Goal: Task Accomplishment & Management: Use online tool/utility

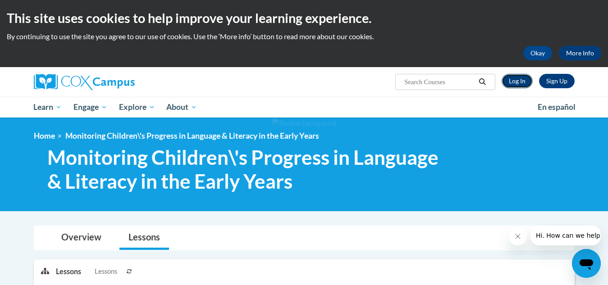
click at [519, 82] on link "Log In" at bounding box center [517, 81] width 31 height 14
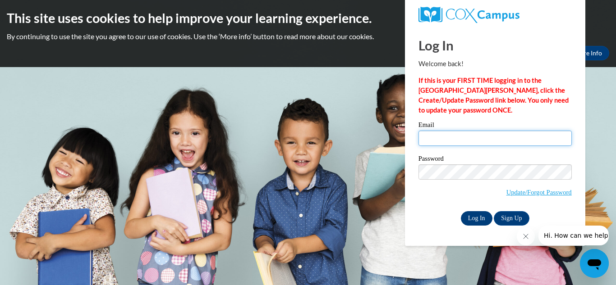
type input "jamyla.byrd2013@gmail.com"
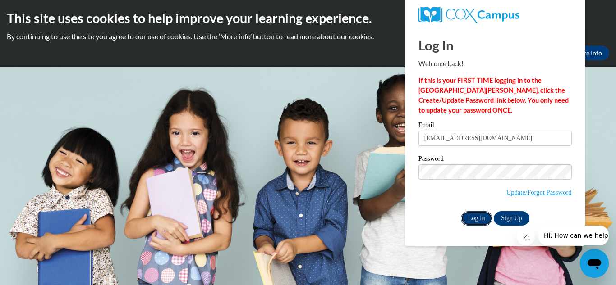
click at [475, 218] on input "Log In" at bounding box center [477, 218] width 32 height 14
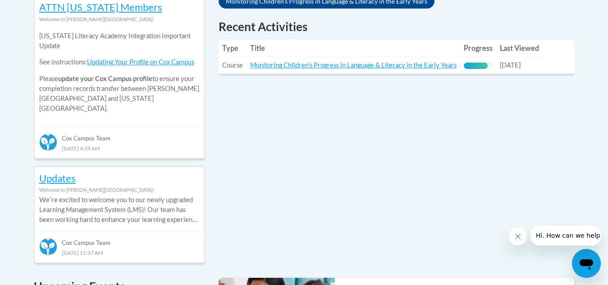
scroll to position [427, 0]
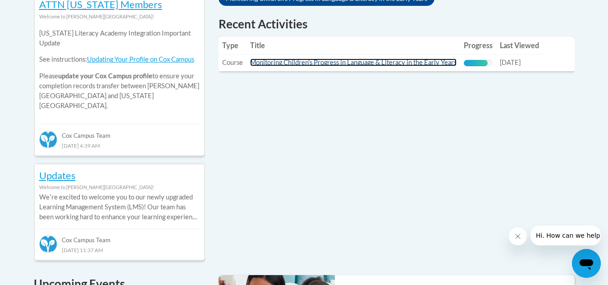
click at [415, 63] on link "Monitoring Children's Progress in Language & Literacy in the Early Years" at bounding box center [353, 63] width 206 height 8
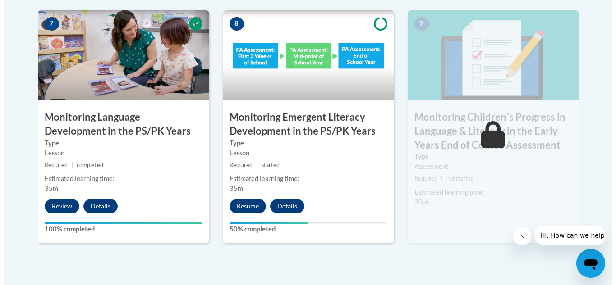
scroll to position [827, 0]
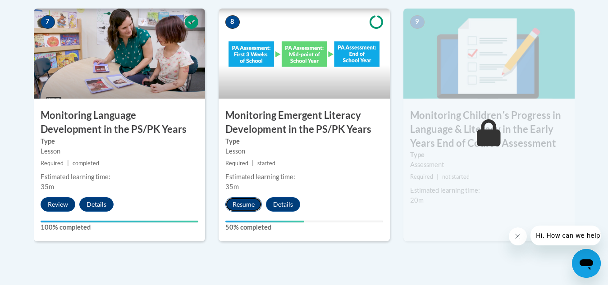
click at [237, 204] on button "Resume" at bounding box center [243, 204] width 37 height 14
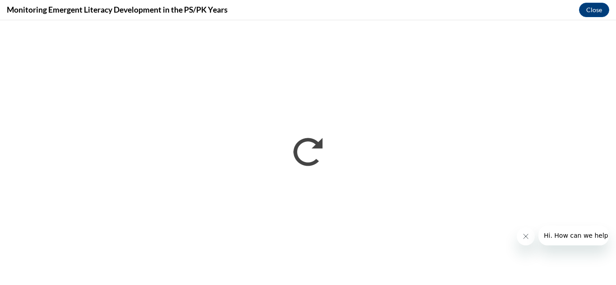
scroll to position [0, 0]
click at [525, 235] on icon "Close message from company" at bounding box center [524, 236] width 7 height 7
